Goal: Obtain resource: Download file/media

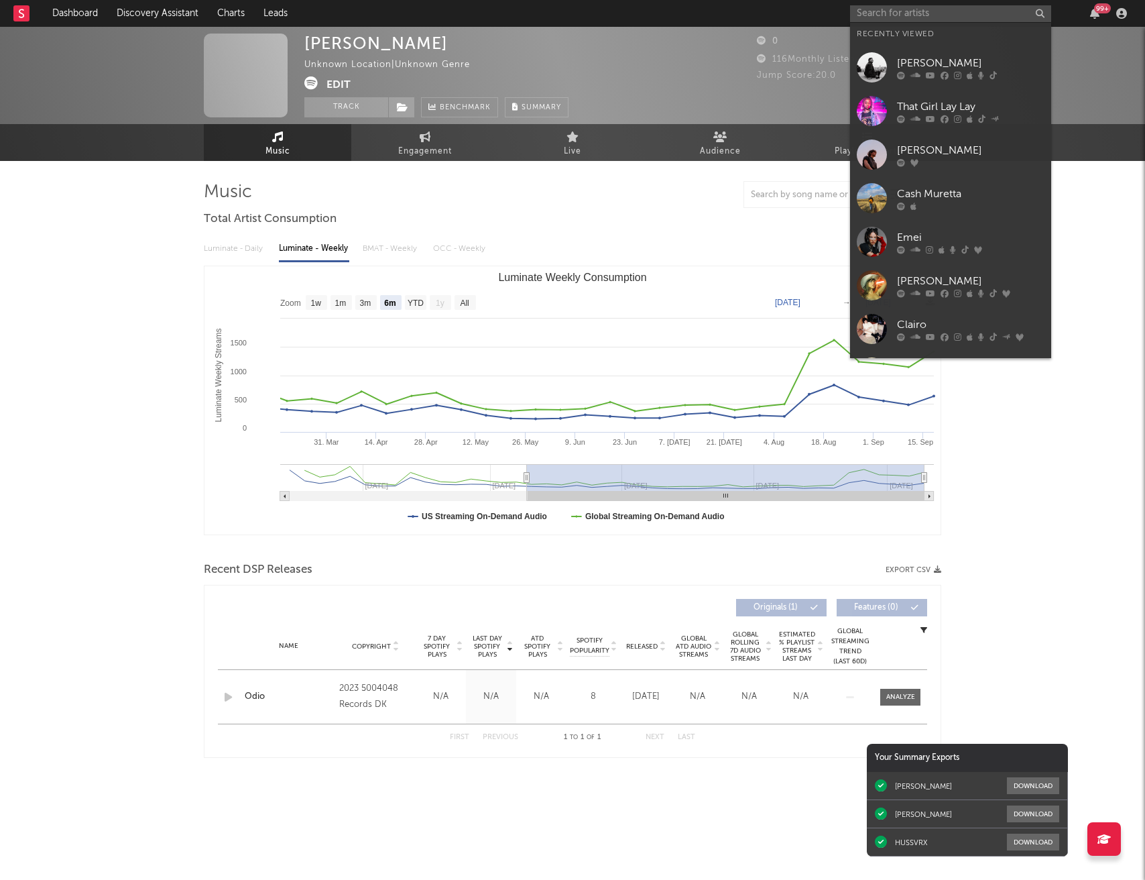
select select "6m"
click at [968, 18] on input "text" at bounding box center [950, 13] width 201 height 17
paste input "[URL][DOMAIN_NAME]"
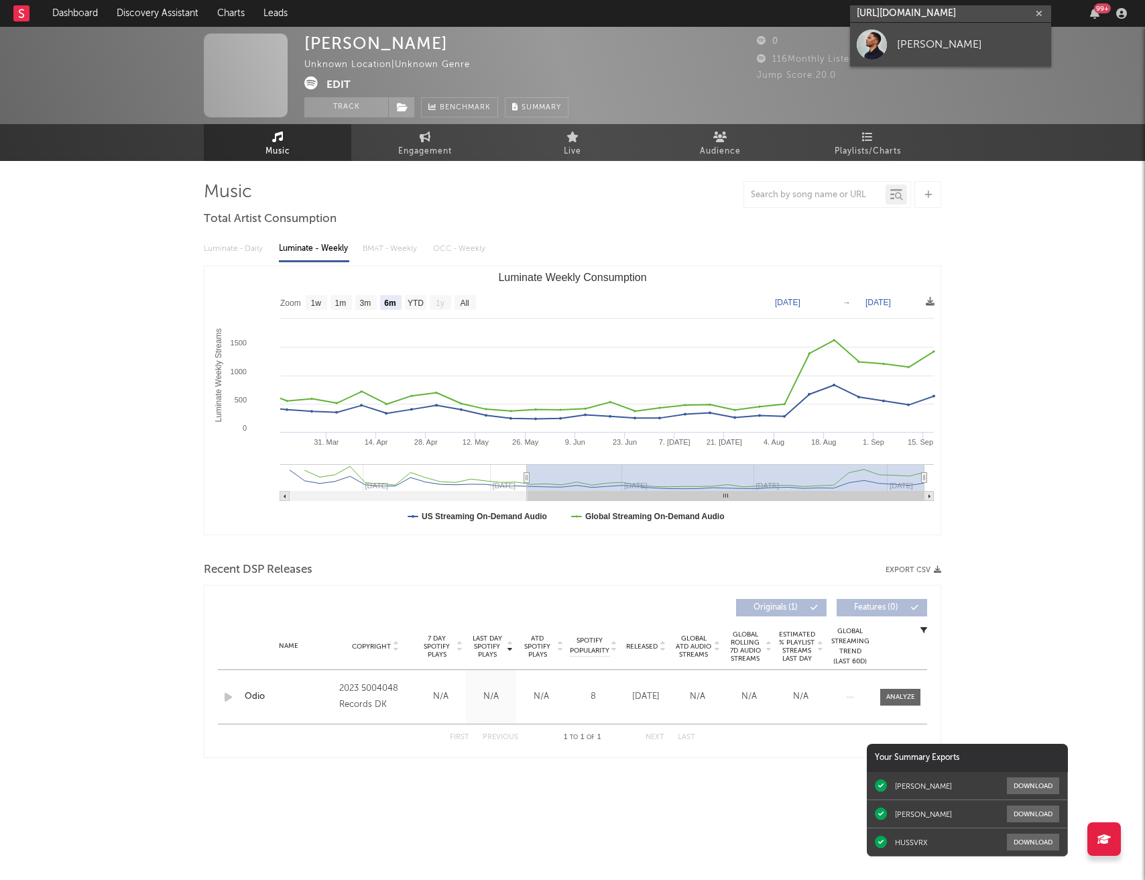
type input "[URL][DOMAIN_NAME]"
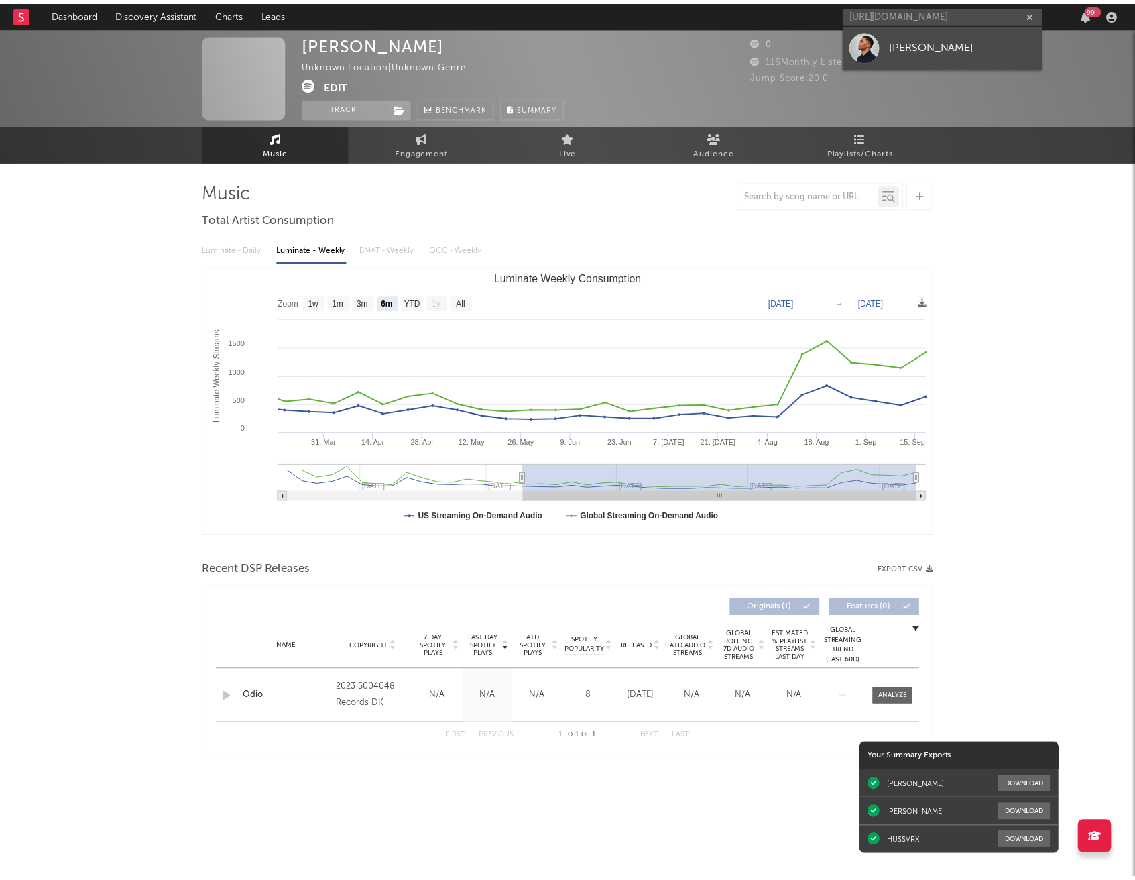
scroll to position [0, 0]
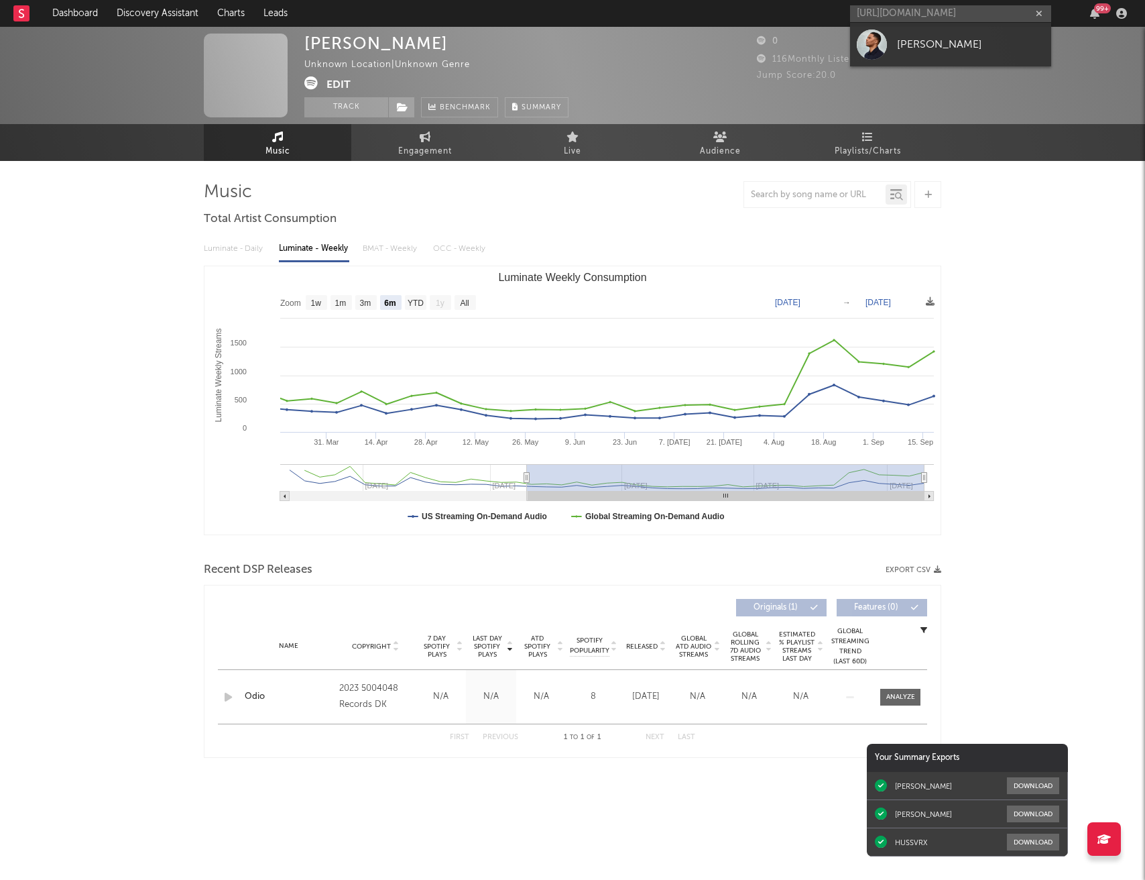
click at [845, 46] on div "0" at bounding box center [803, 42] width 93 height 16
click at [932, 20] on input "[URL][DOMAIN_NAME]" at bounding box center [950, 13] width 201 height 17
click at [935, 40] on div "[PERSON_NAME]" at bounding box center [971, 44] width 148 height 16
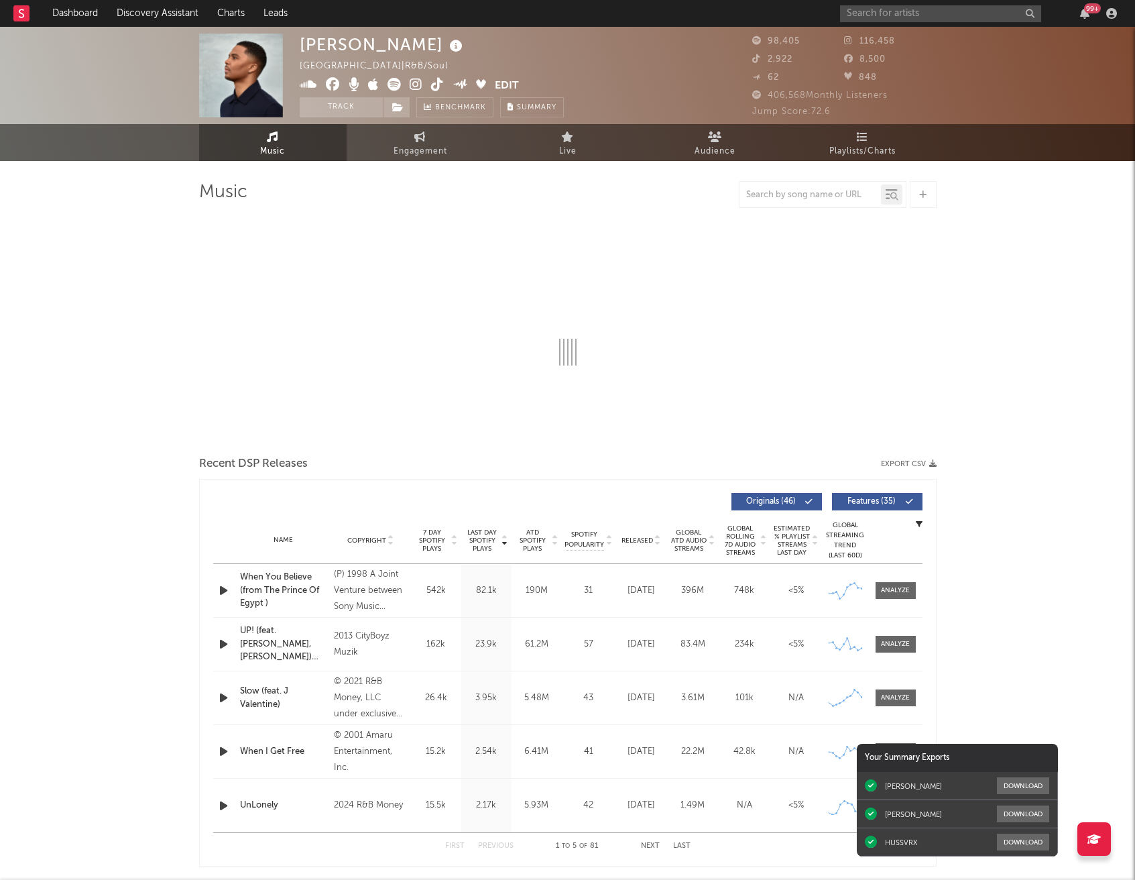
select select "6m"
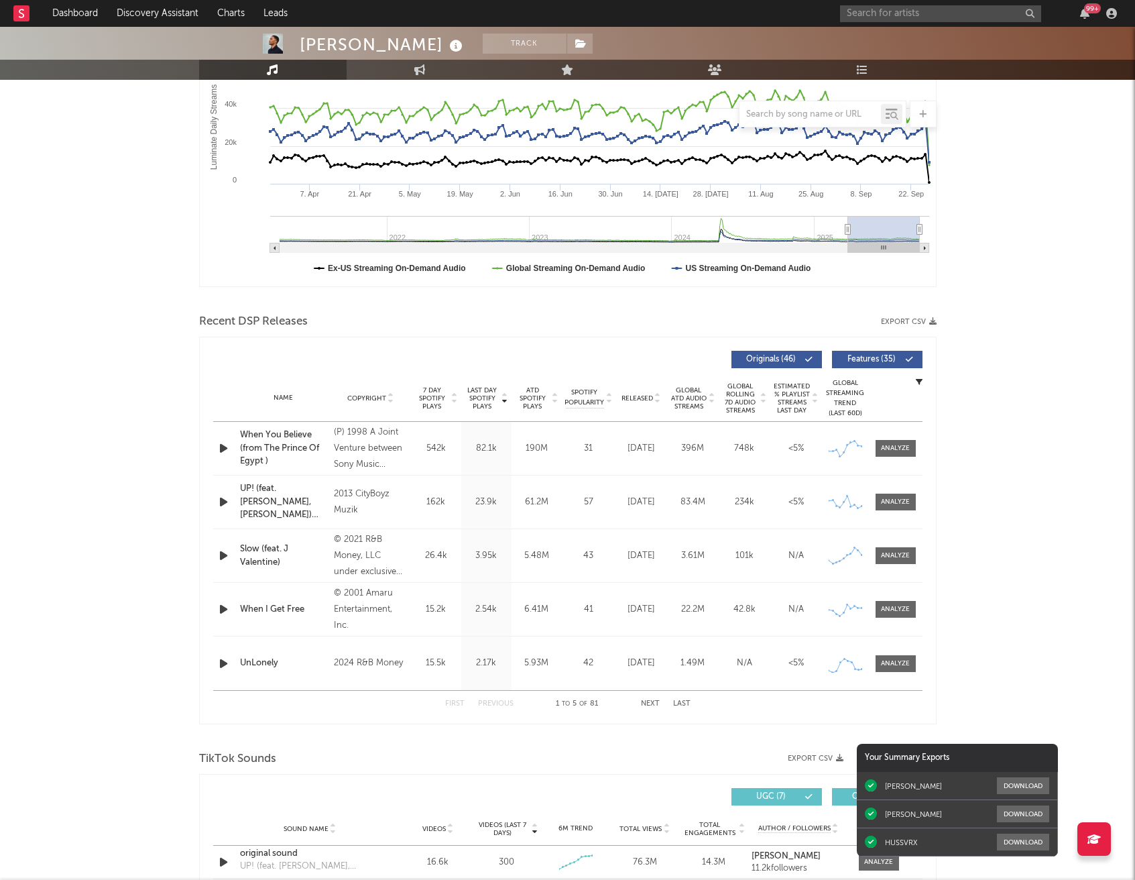
scroll to position [239, 0]
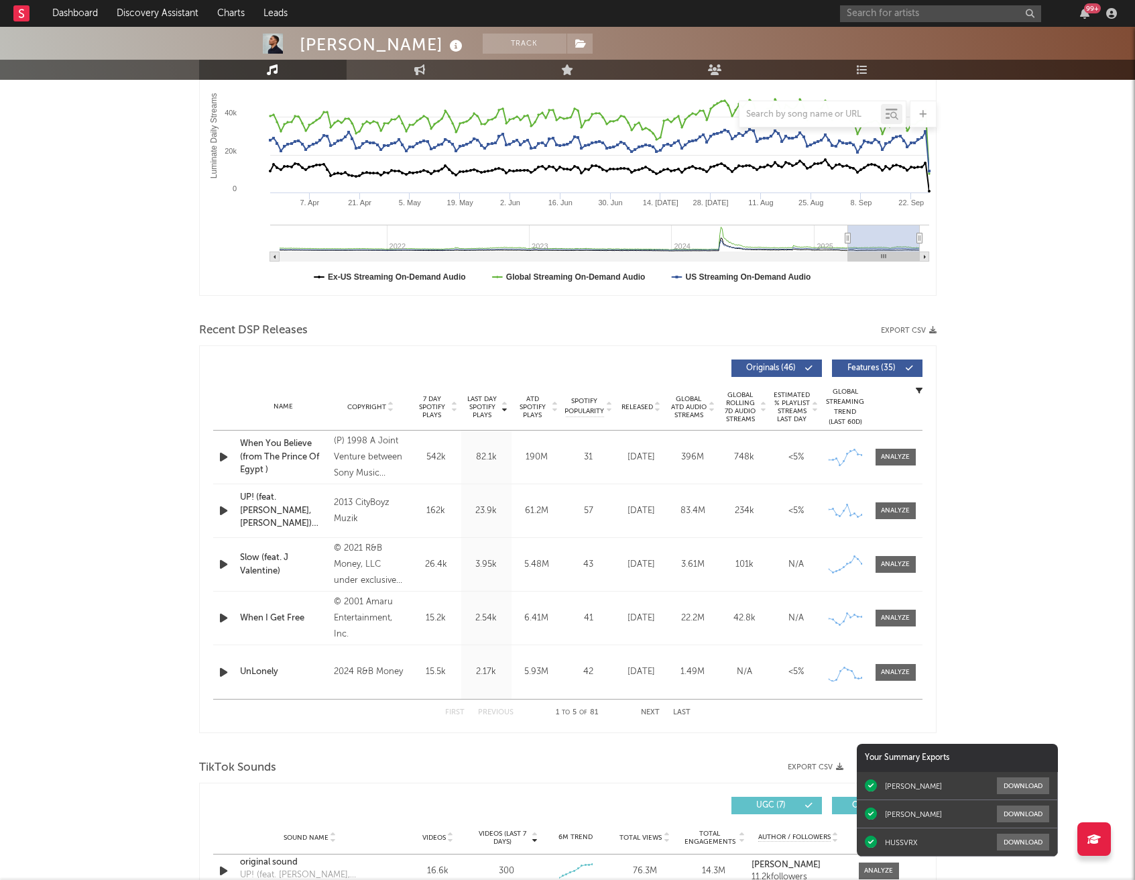
click at [860, 365] on span "Features ( 35 )" at bounding box center [872, 368] width 62 height 8
click at [905, 330] on button "Export CSV" at bounding box center [909, 331] width 56 height 8
